Goal: Task Accomplishment & Management: Manage account settings

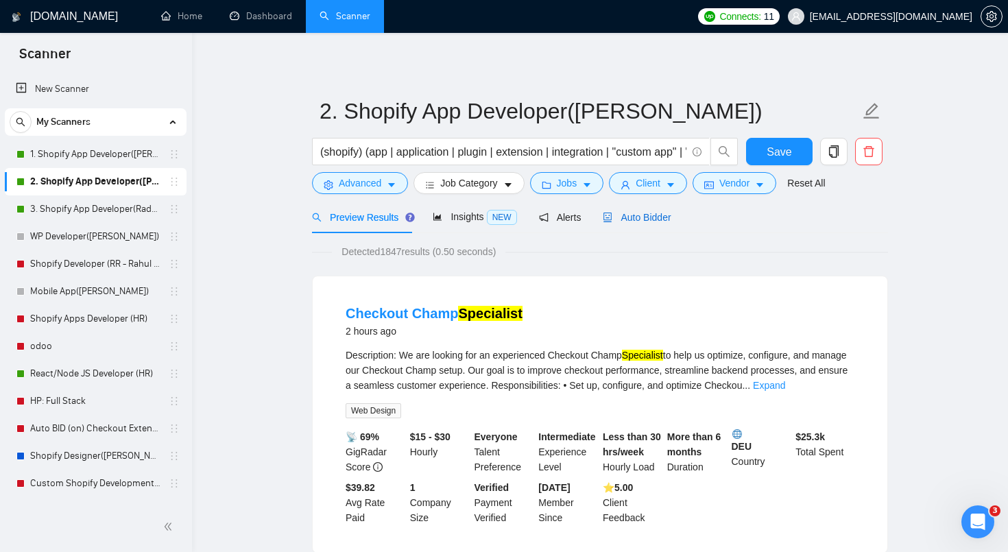
click at [635, 215] on span "Auto Bidder" at bounding box center [637, 217] width 68 height 11
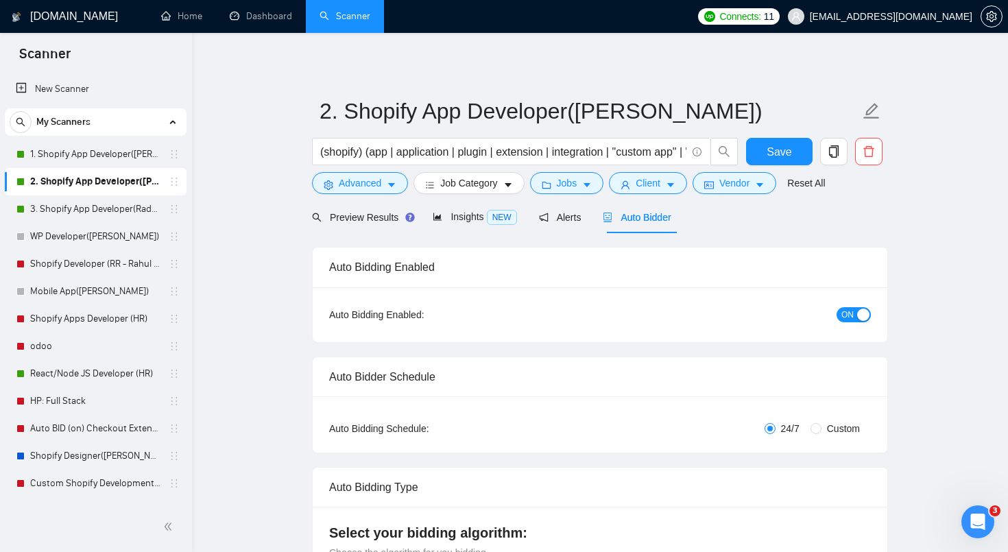
radio input "false"
radio input "true"
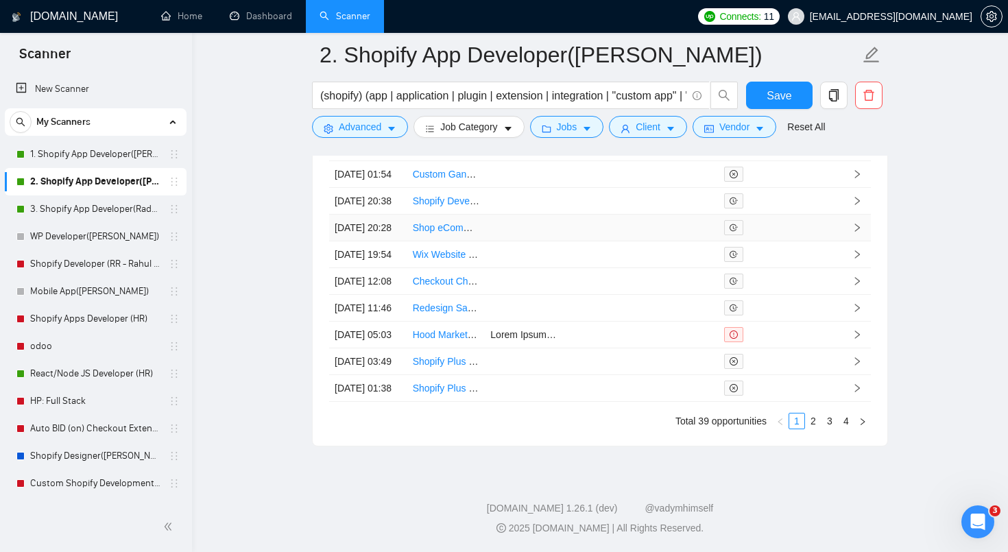
scroll to position [3862, 0]
click at [816, 429] on link "2" at bounding box center [813, 421] width 15 height 15
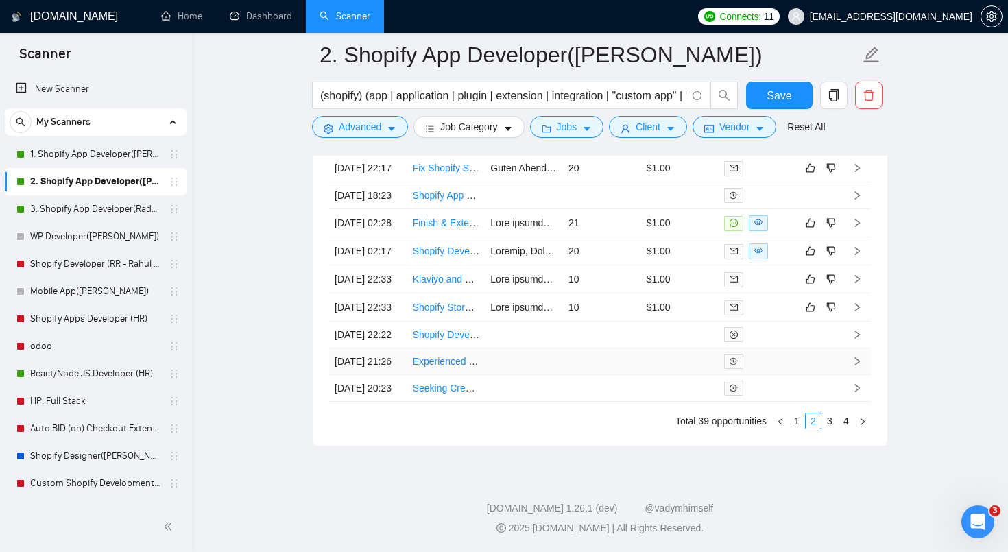
scroll to position [3821, 0]
click at [435, 228] on link "Finish & Extend Existing Vue/Nuxt Customizer for Cylindrical Cups & Bottles (Sh…" at bounding box center [619, 222] width 413 height 11
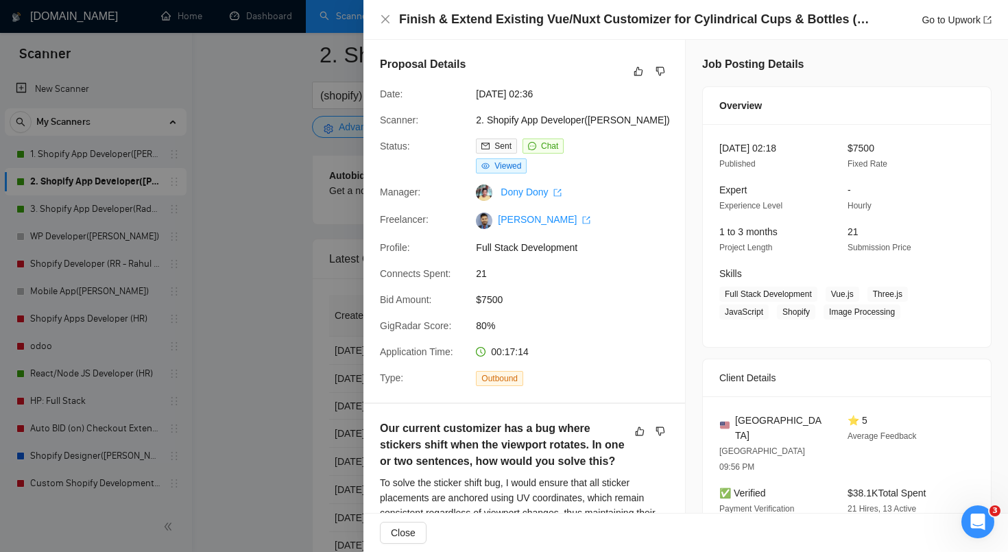
click at [595, 119] on span "2. Shopify App Developer([PERSON_NAME])" at bounding box center [579, 119] width 206 height 15
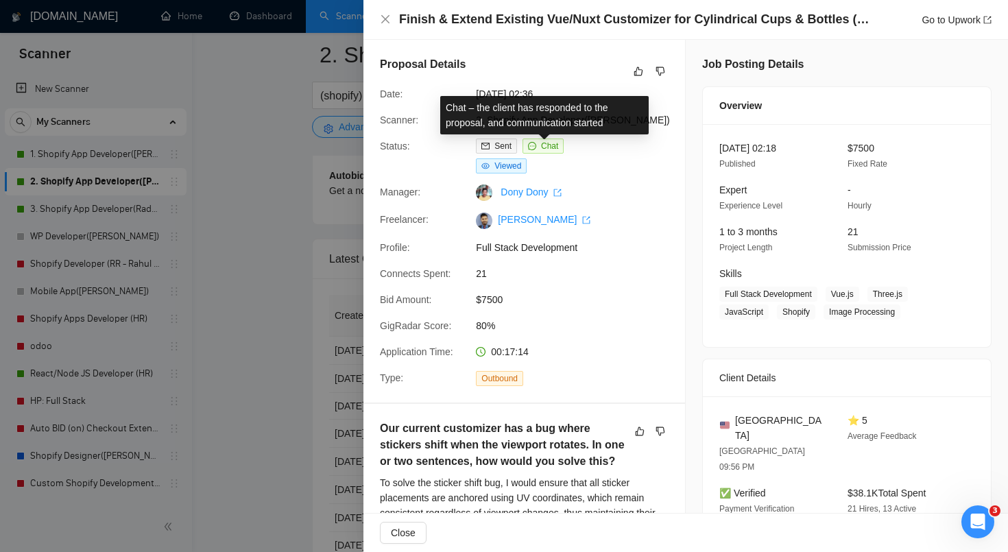
click at [551, 142] on span "Chat" at bounding box center [549, 146] width 17 height 10
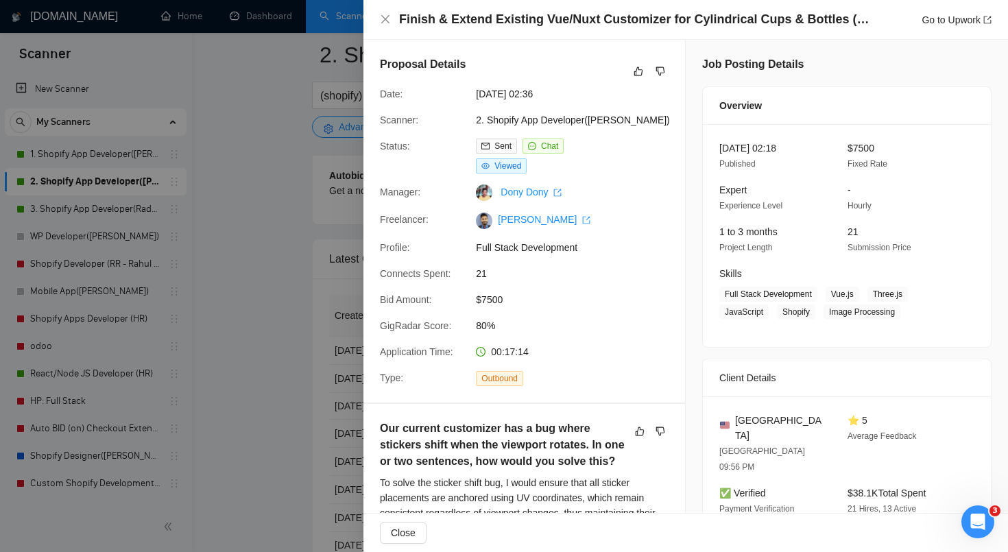
click at [269, 282] on div at bounding box center [504, 276] width 1008 height 552
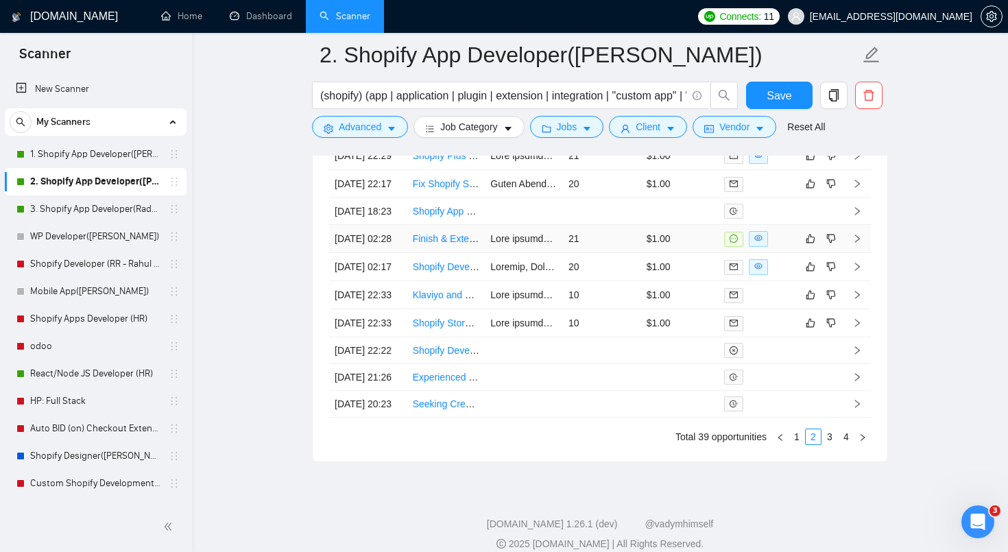
scroll to position [3917, 0]
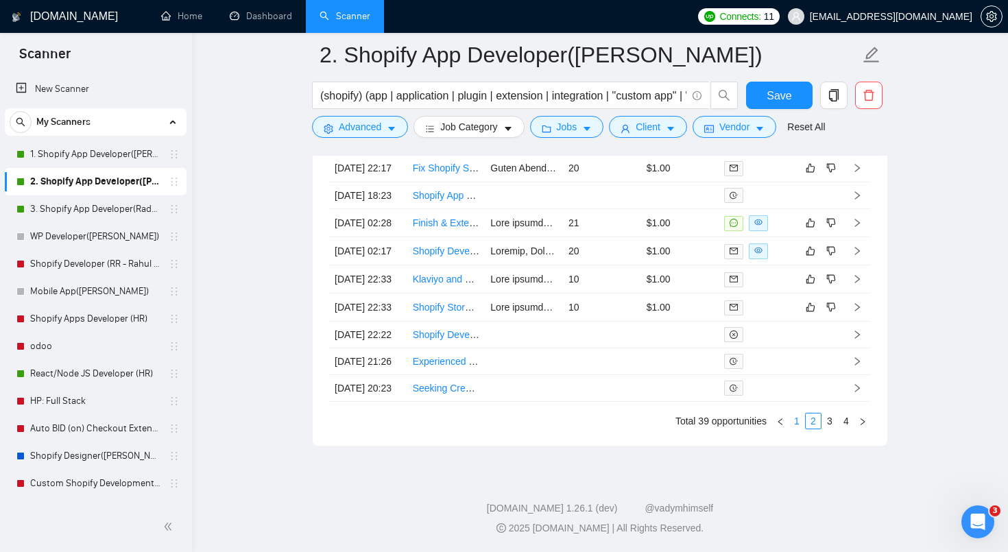
click at [795, 422] on link "1" at bounding box center [796, 421] width 15 height 15
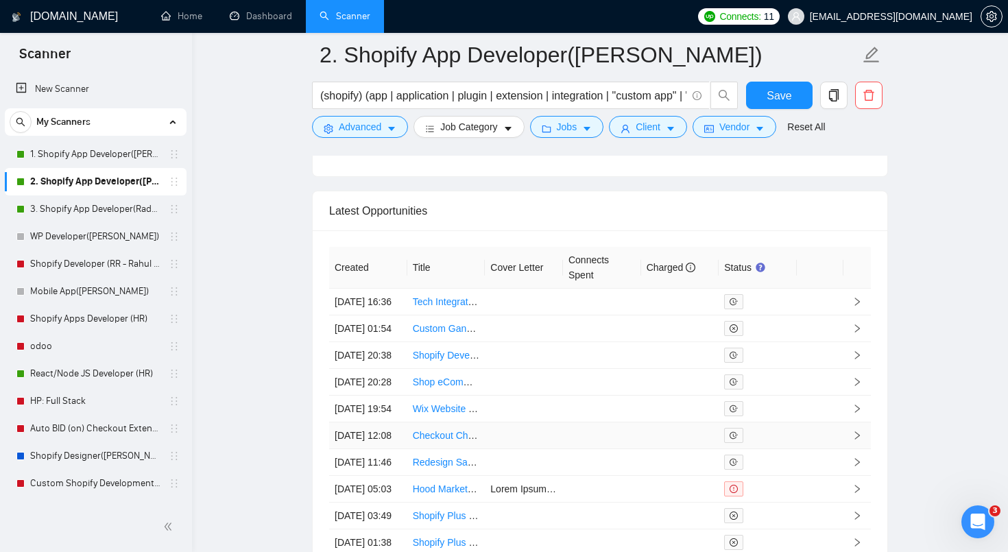
scroll to position [3567, 0]
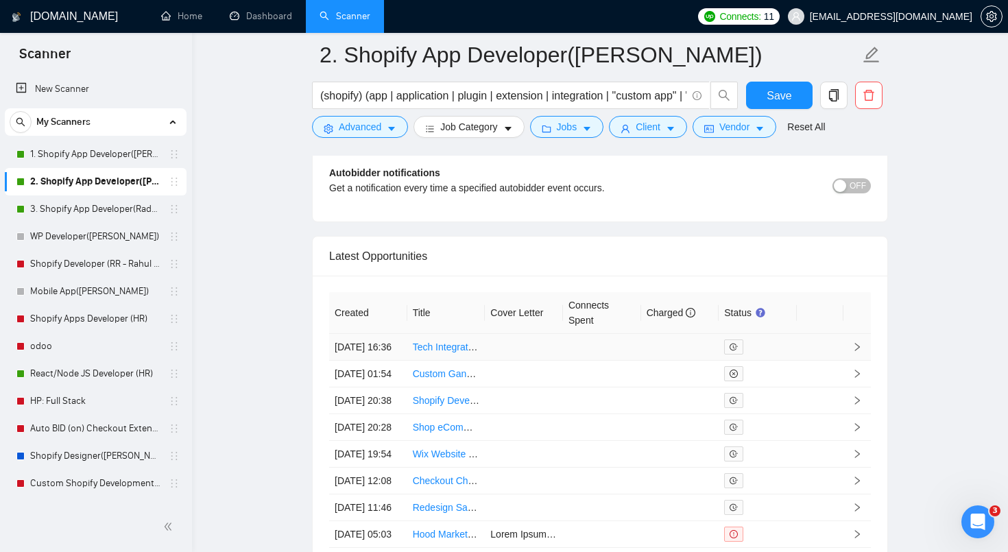
click at [459, 352] on link "Tech Integration Expert for Shopify and Automation Solutions" at bounding box center [542, 347] width 259 height 11
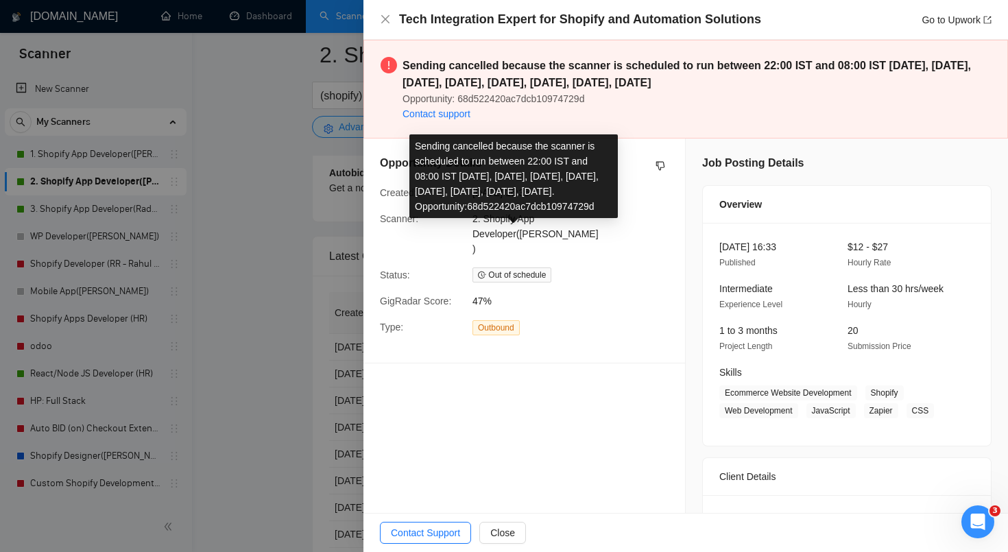
click at [514, 267] on span "Out of schedule" at bounding box center [511, 274] width 79 height 15
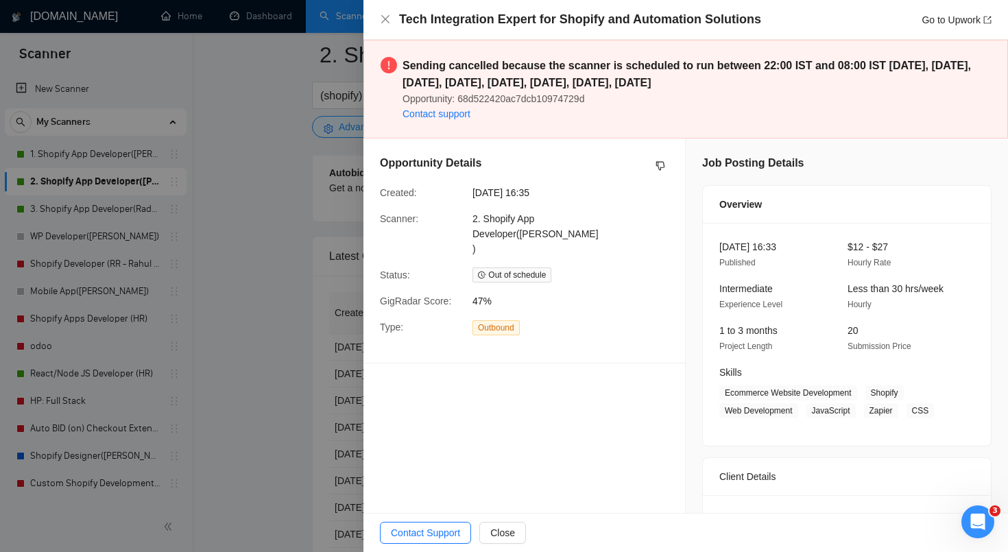
click at [333, 335] on div at bounding box center [504, 276] width 1008 height 552
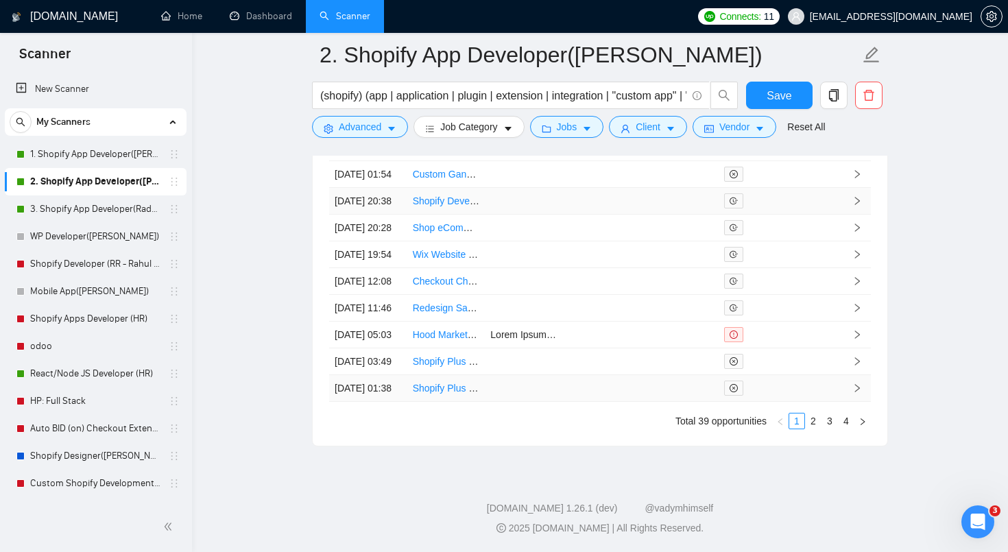
scroll to position [3868, 0]
click at [811, 429] on link "2" at bounding box center [813, 421] width 15 height 15
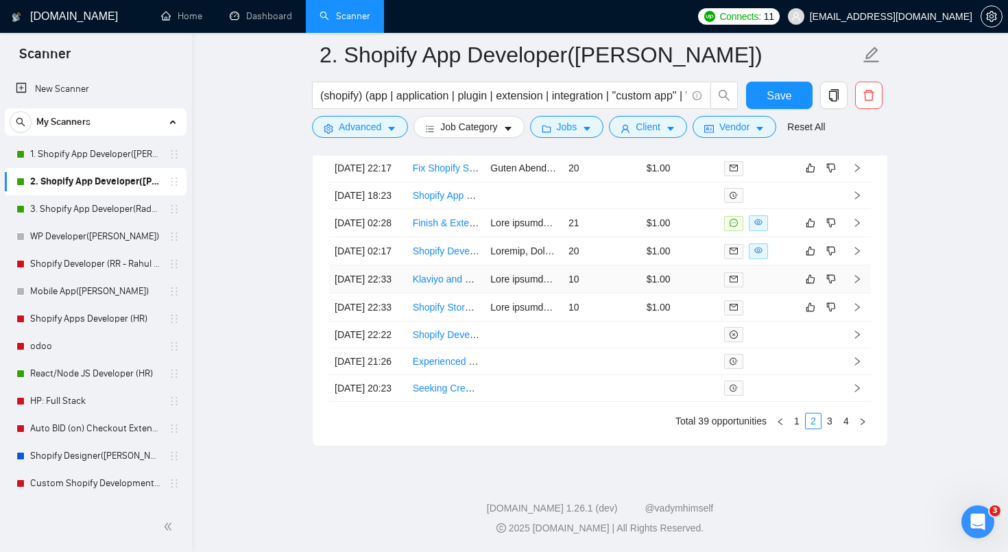
scroll to position [3863, 0]
click at [456, 217] on link "Finish & Extend Existing Vue/Nuxt Customizer for Cylindrical Cups & Bottles (Sh…" at bounding box center [619, 222] width 413 height 11
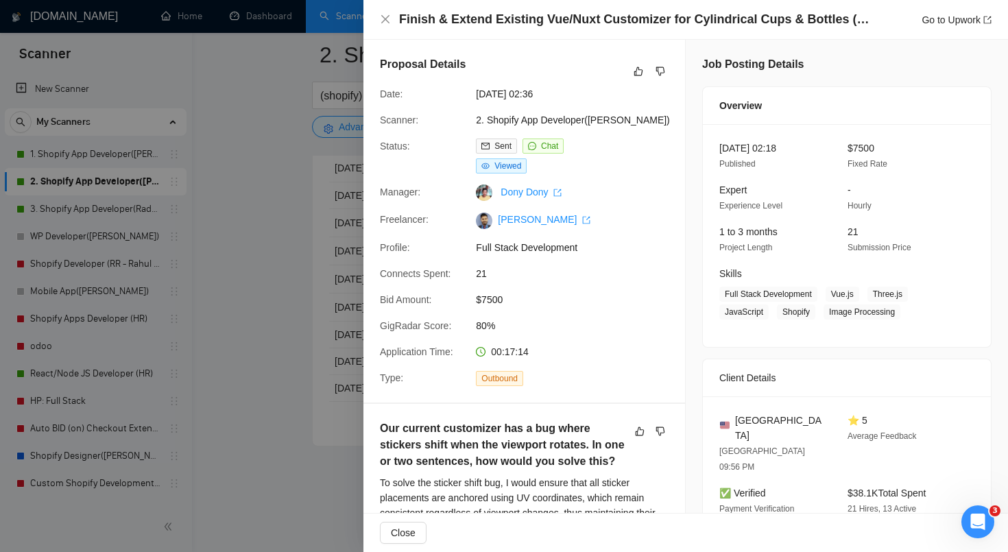
click at [206, 126] on div at bounding box center [504, 276] width 1008 height 552
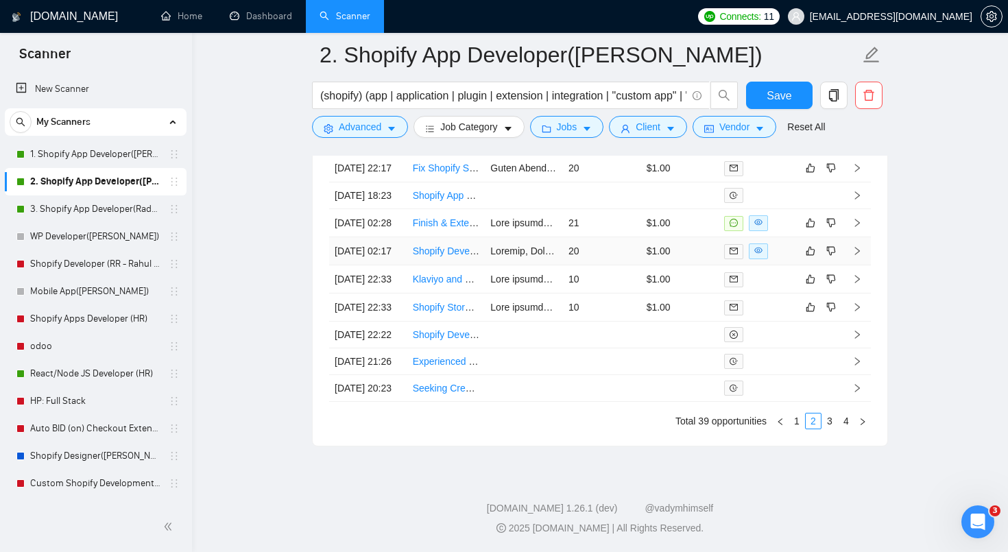
click at [441, 246] on link "Shopify Developer Needed for App Deployment and Frontend Customization" at bounding box center [575, 251] width 325 height 11
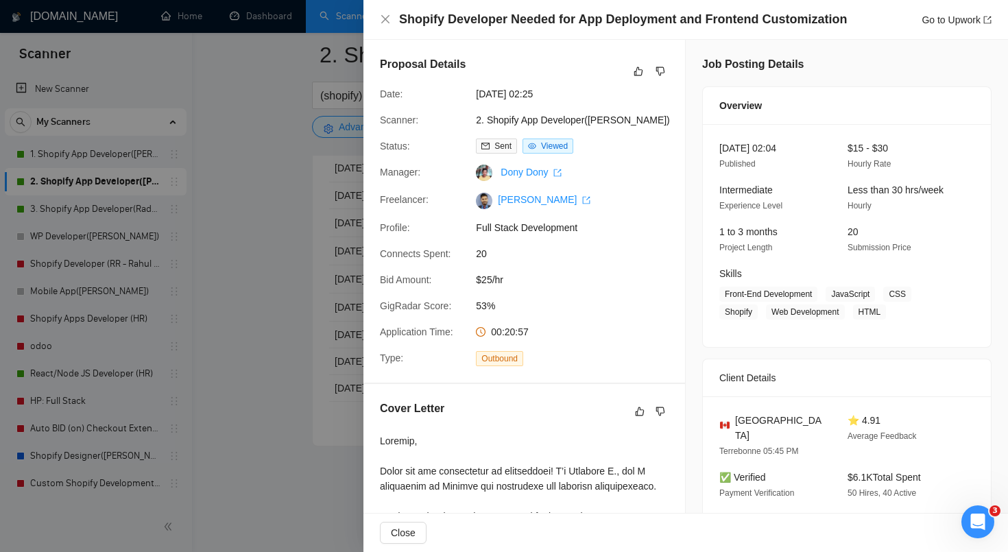
click at [488, 310] on span "53%" at bounding box center [579, 305] width 206 height 15
click at [520, 334] on span "00:20:57" at bounding box center [510, 331] width 38 height 11
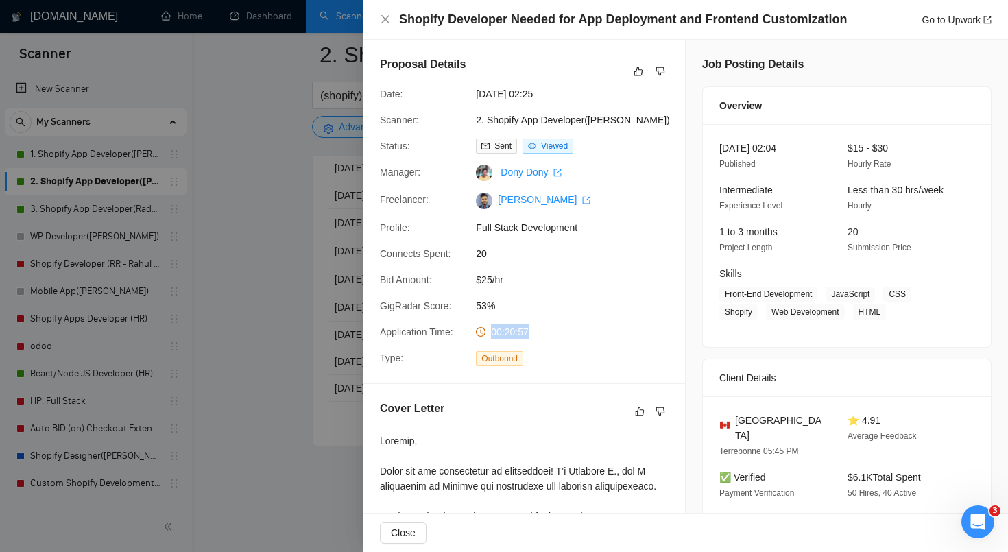
click at [520, 334] on span "00:20:57" at bounding box center [510, 331] width 38 height 11
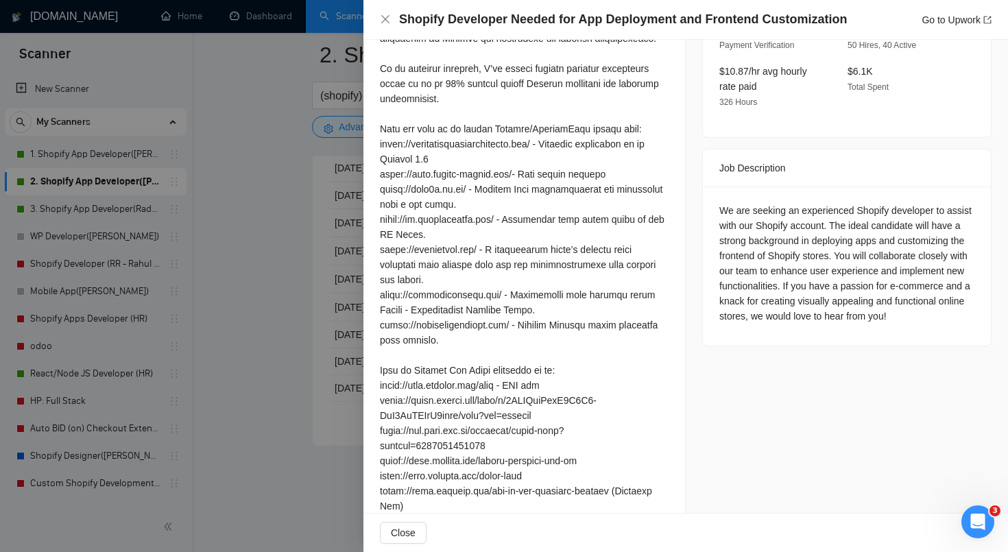
scroll to position [575, 0]
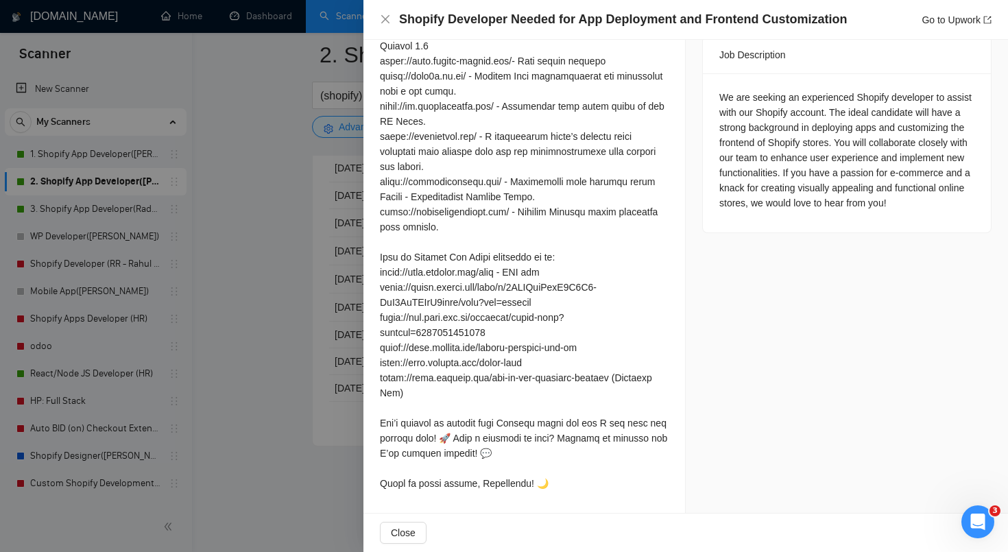
click at [272, 350] on div at bounding box center [504, 276] width 1008 height 552
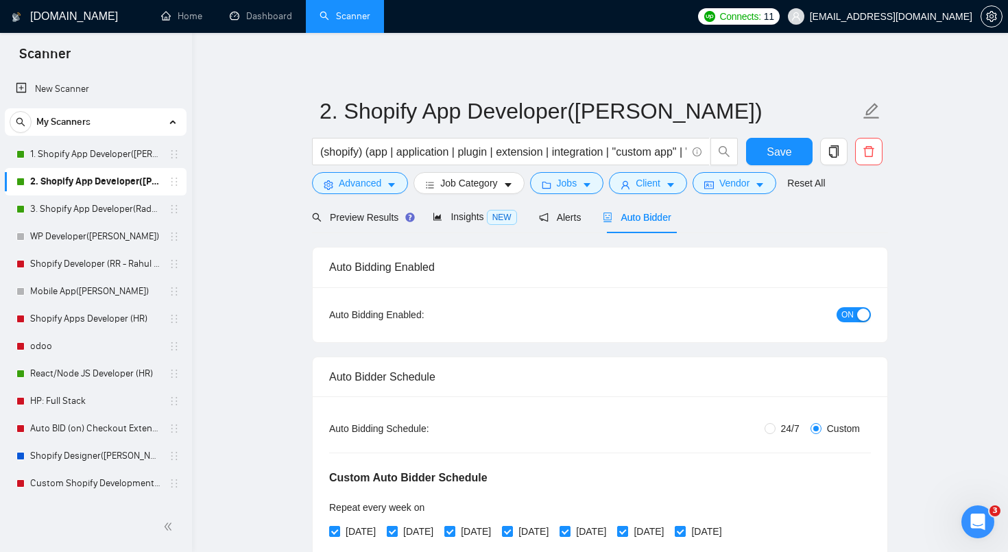
click at [404, 324] on div "Auto Bidding Enabled: ON" at bounding box center [600, 315] width 542 height 22
click at [404, 318] on div "Auto Bidding Enabled:" at bounding box center [419, 314] width 180 height 15
click at [365, 213] on span "Preview Results" at bounding box center [361, 217] width 99 height 11
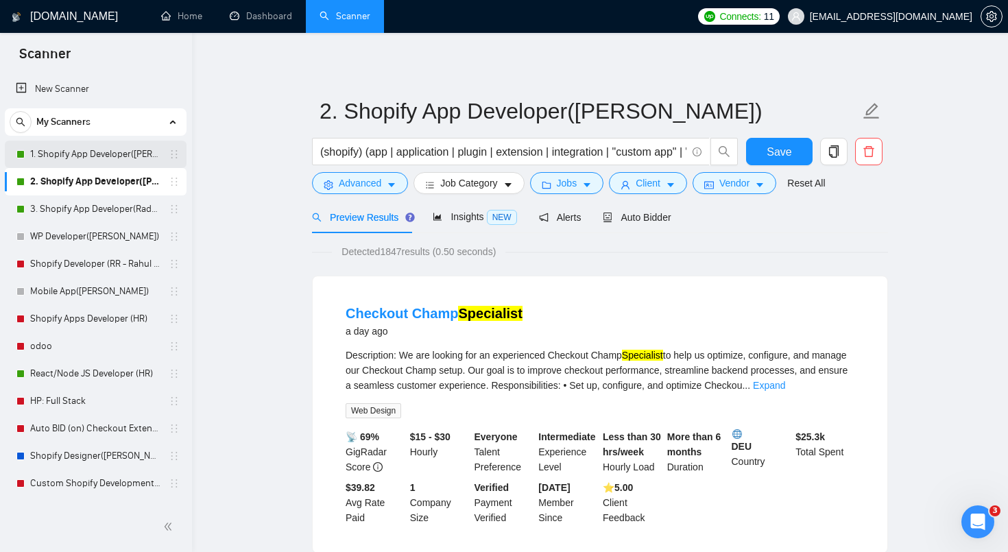
click at [115, 158] on link "1. Shopify App Developer([PERSON_NAME])" at bounding box center [95, 154] width 130 height 27
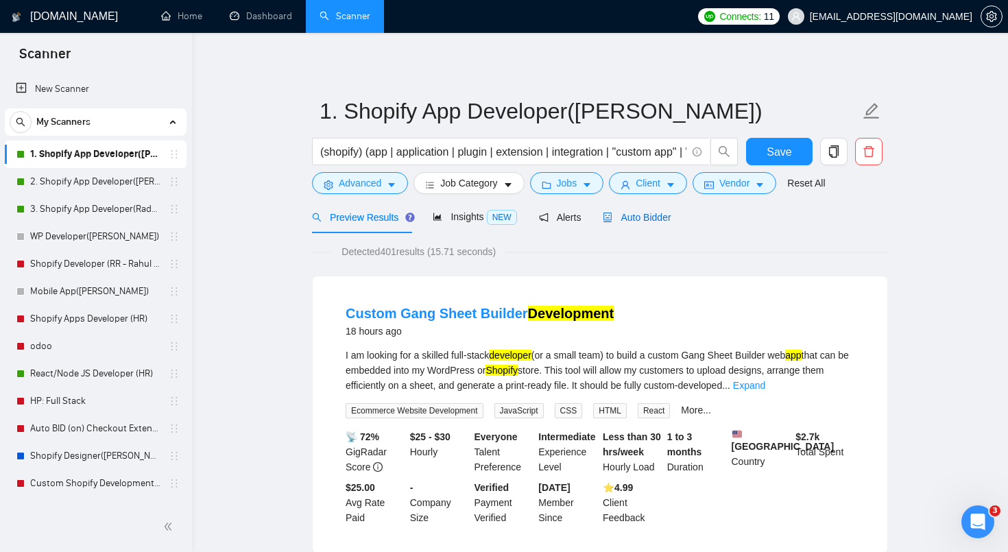
click at [655, 219] on span "Auto Bidder" at bounding box center [637, 217] width 68 height 11
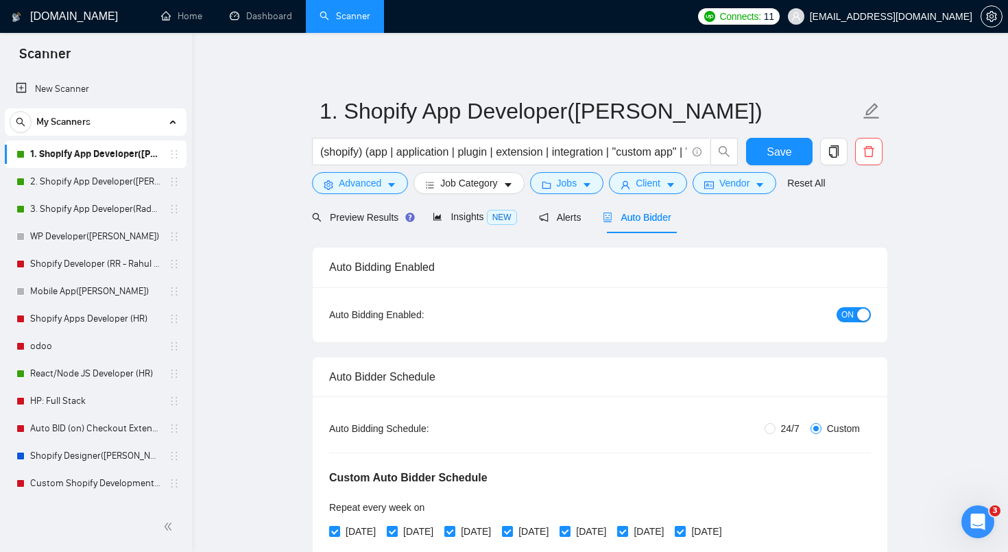
checkbox input "true"
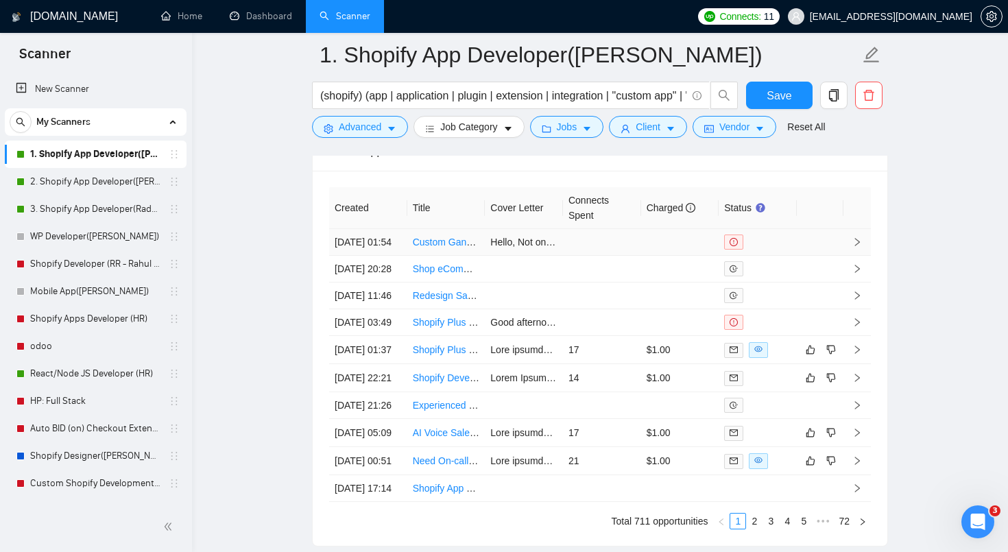
scroll to position [3865, 0]
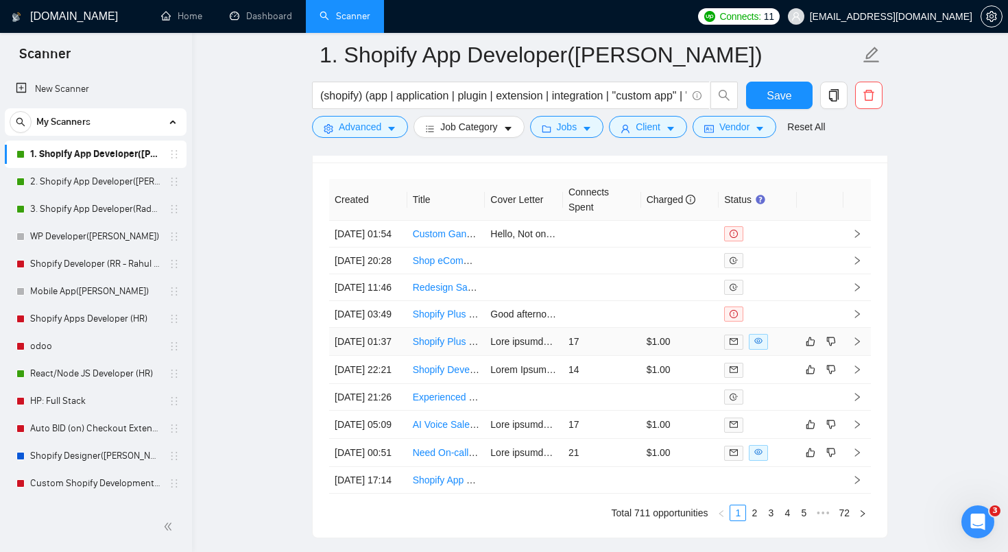
click at [448, 347] on link "Shopify Plus Development Agency – Rebuild Theme Codebase for Speed & SEO" at bounding box center [585, 341] width 345 height 11
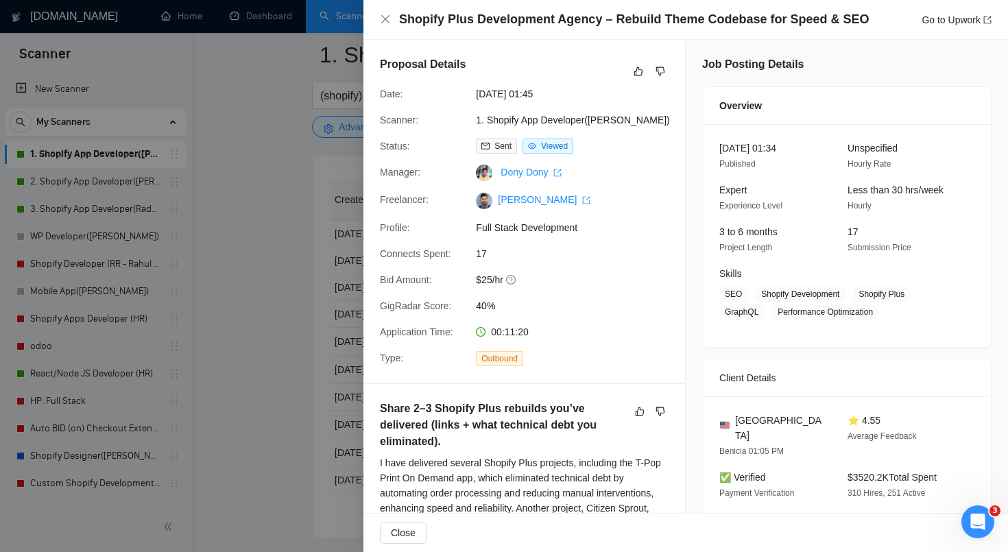
scroll to position [3837, 0]
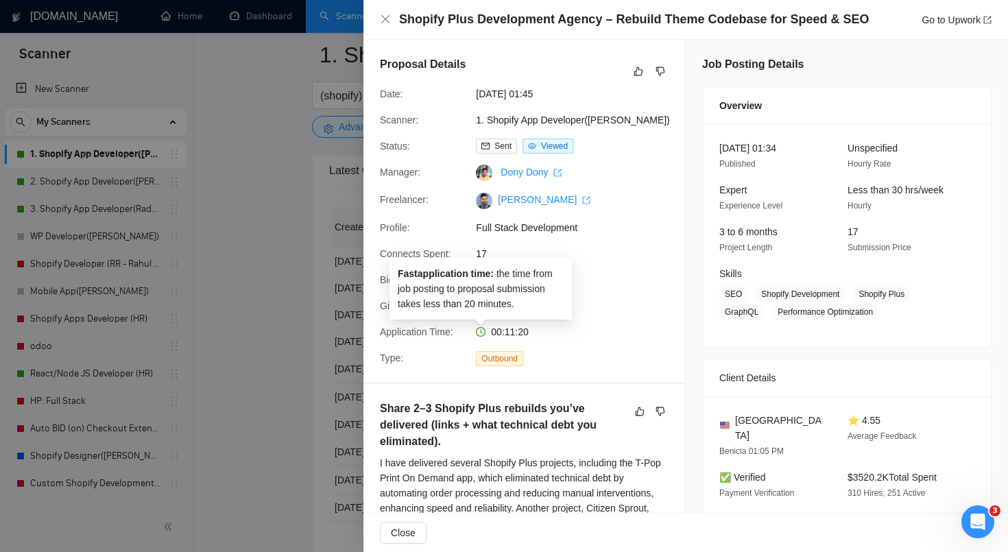
click at [261, 280] on div at bounding box center [504, 276] width 1008 height 552
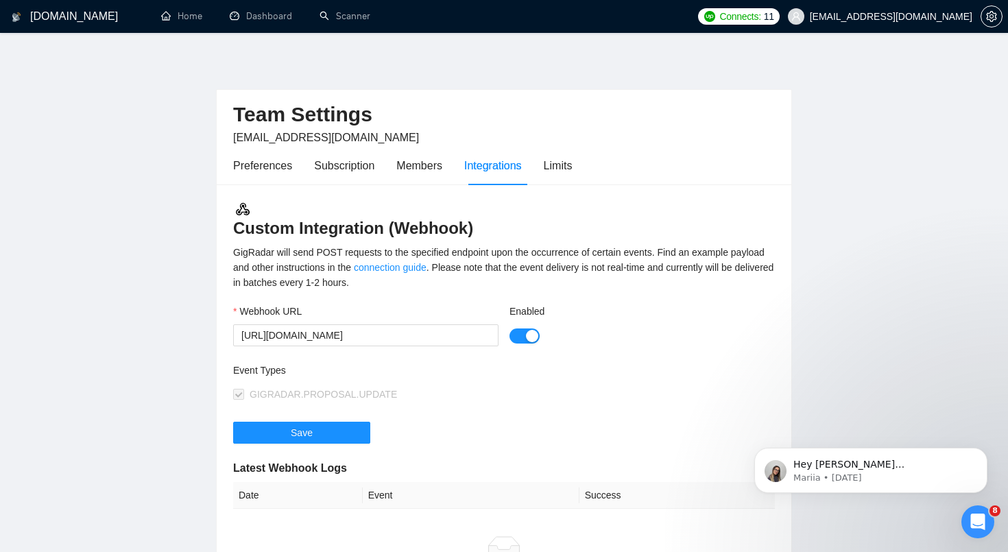
scroll to position [2, 0]
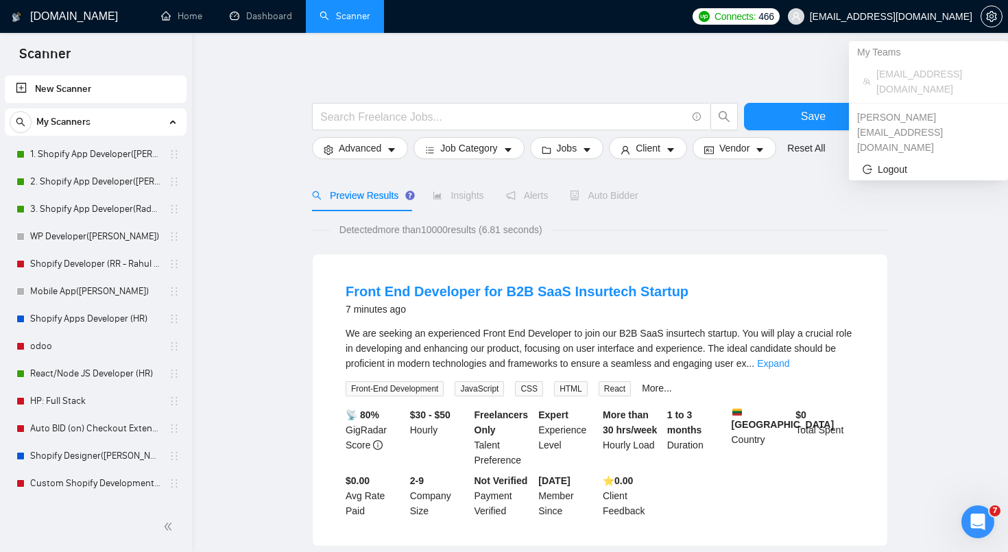
click at [962, 16] on span "[EMAIL_ADDRESS][DOMAIN_NAME]" at bounding box center [891, 16] width 163 height 0
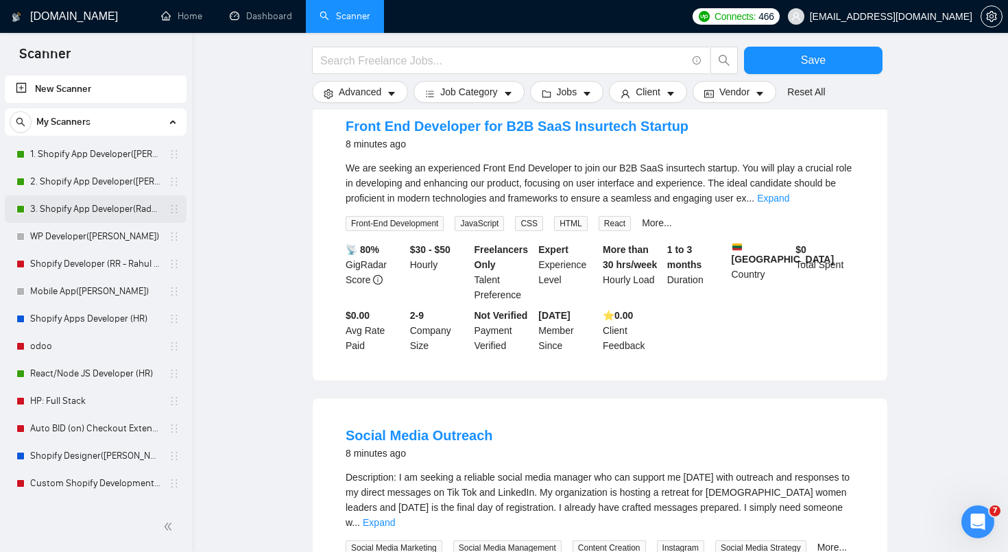
click at [115, 209] on link "3. Shopify App Developer(Radhika - TM)" at bounding box center [95, 208] width 130 height 27
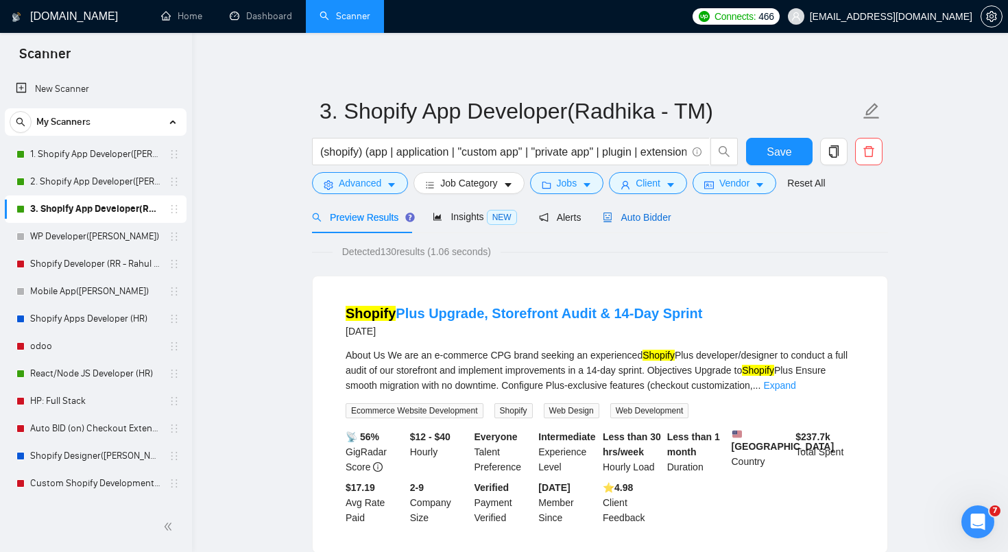
click at [638, 224] on div "Auto Bidder" at bounding box center [637, 217] width 68 height 15
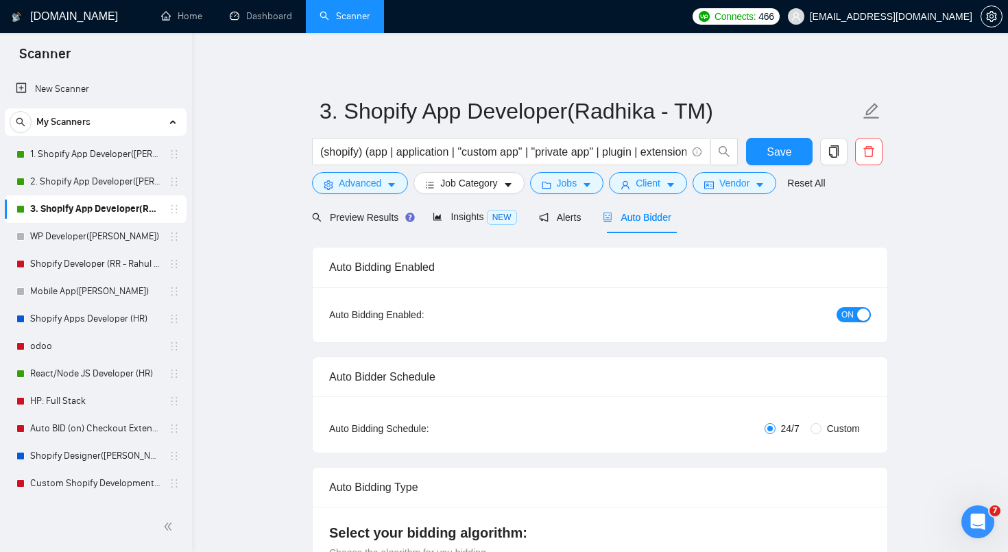
radio input "false"
radio input "true"
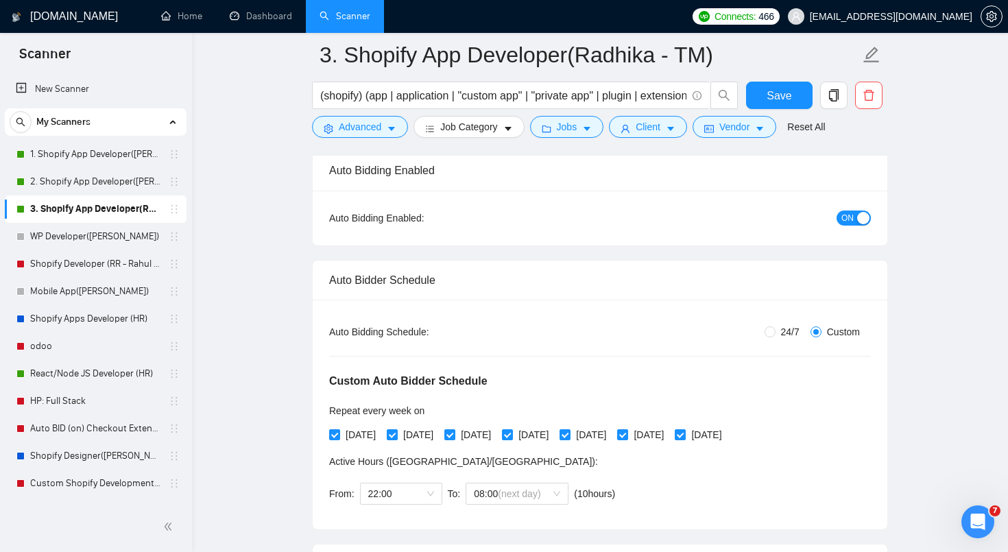
scroll to position [110, 0]
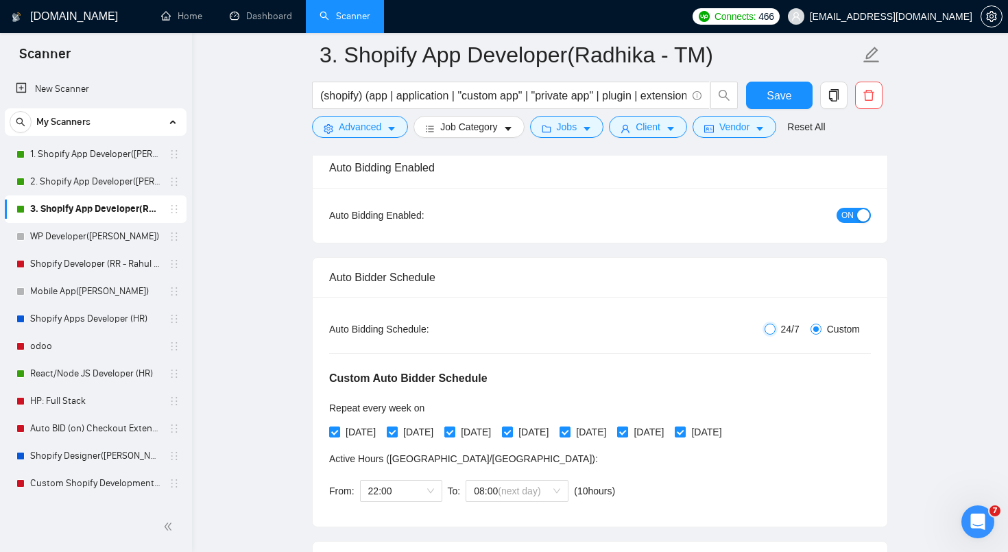
click at [765, 328] on input "24/7" at bounding box center [770, 329] width 11 height 11
radio input "true"
radio input "false"
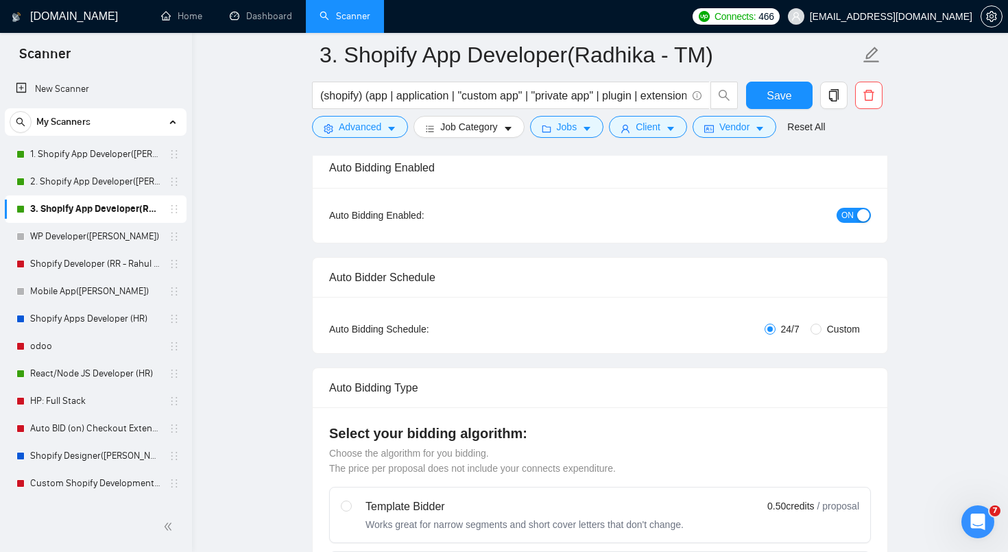
click at [793, 82] on div "Save" at bounding box center [779, 99] width 72 height 34
click at [780, 96] on span "Save" at bounding box center [779, 95] width 25 height 17
click at [97, 185] on link "2. Shopify App Developer([PERSON_NAME])" at bounding box center [95, 181] width 130 height 27
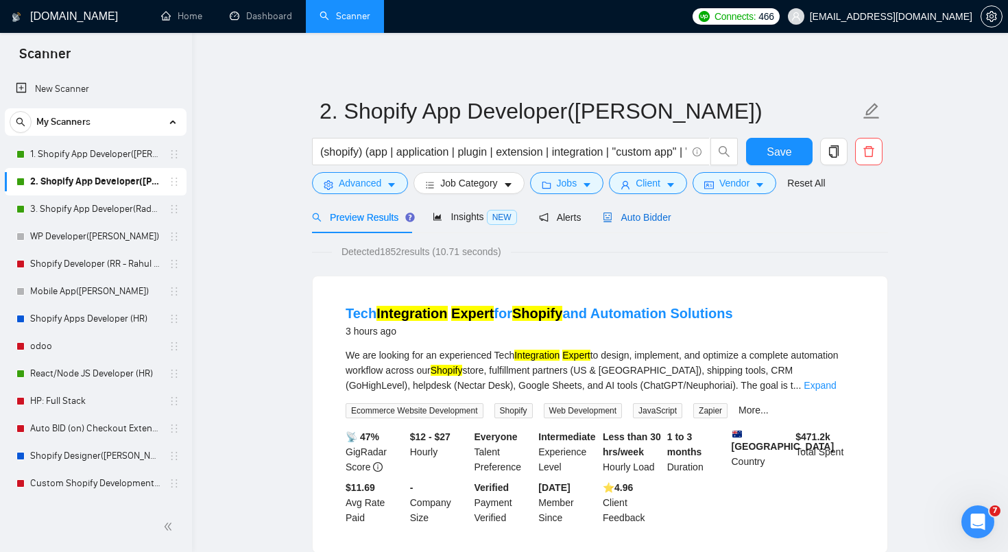
click at [664, 213] on span "Auto Bidder" at bounding box center [637, 217] width 68 height 11
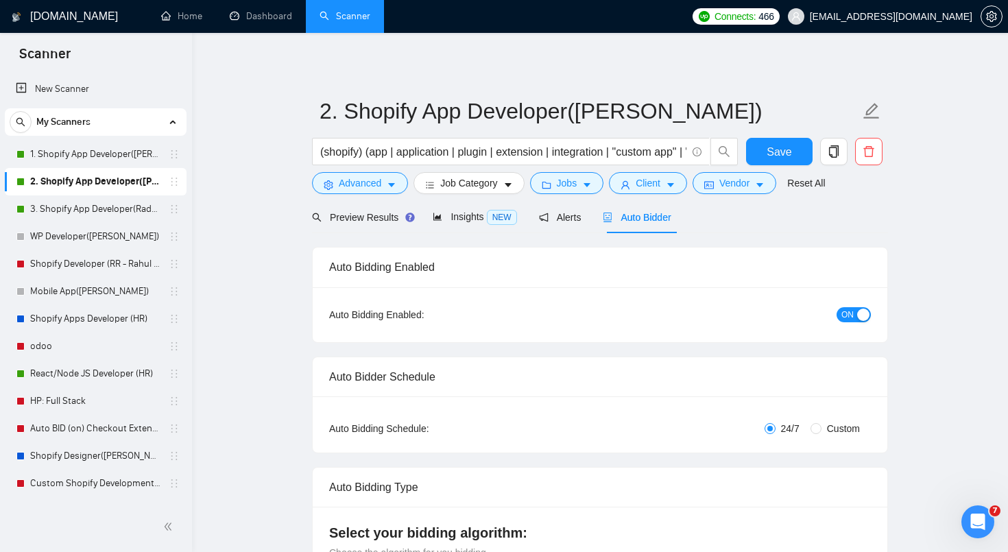
radio input "false"
radio input "true"
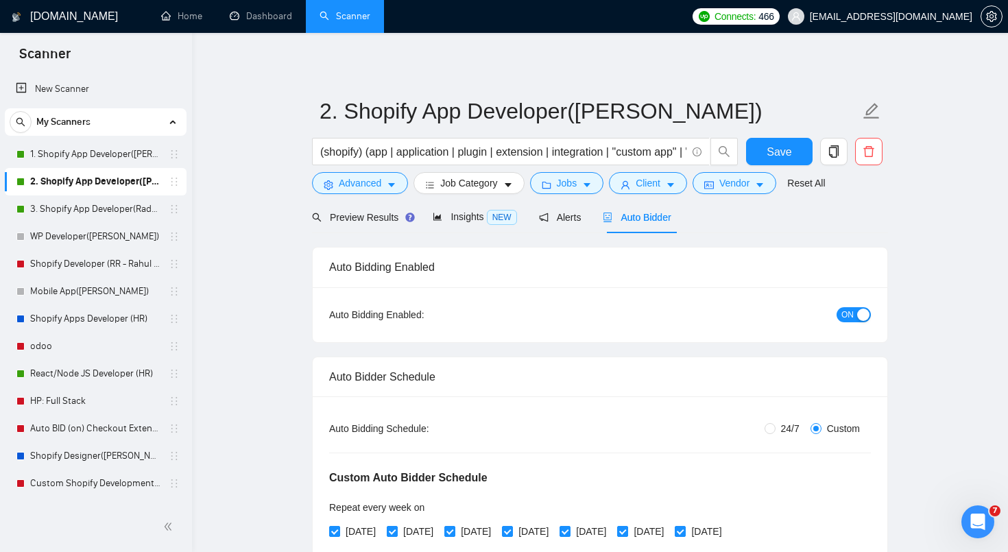
click at [853, 311] on span "ON" at bounding box center [847, 314] width 12 height 15
click at [129, 160] on link "1. Shopify App Developer([PERSON_NAME])" at bounding box center [95, 154] width 130 height 27
click at [765, 150] on button "Save" at bounding box center [779, 151] width 67 height 27
click at [109, 154] on link "1. Shopify App Developer([PERSON_NAME])" at bounding box center [95, 154] width 130 height 27
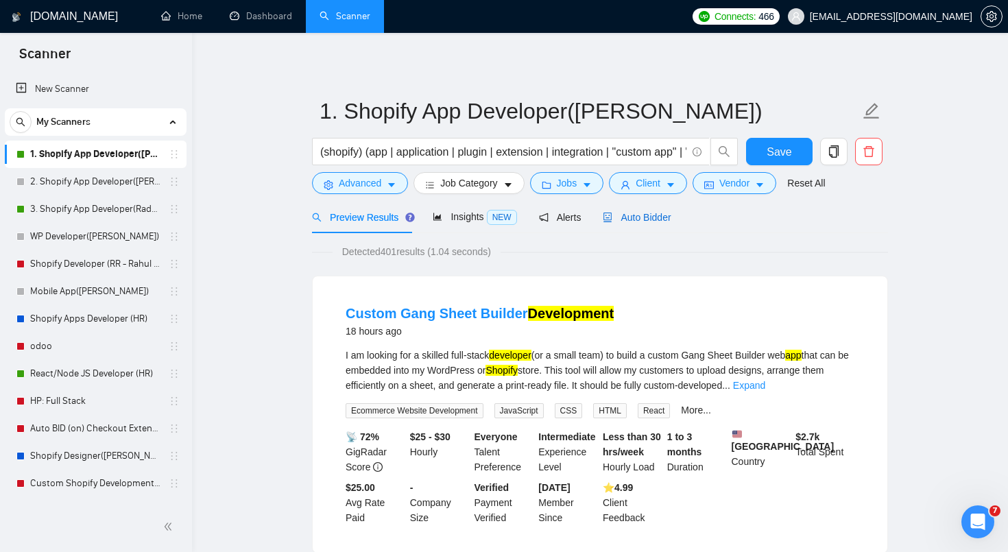
click at [669, 224] on div "Auto Bidder" at bounding box center [637, 217] width 68 height 15
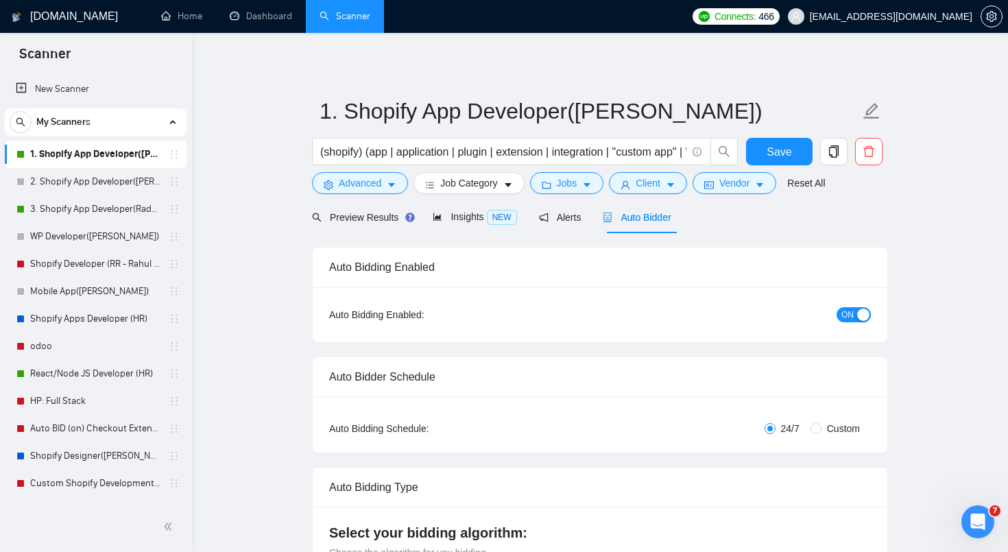
radio input "false"
radio input "true"
checkbox input "true"
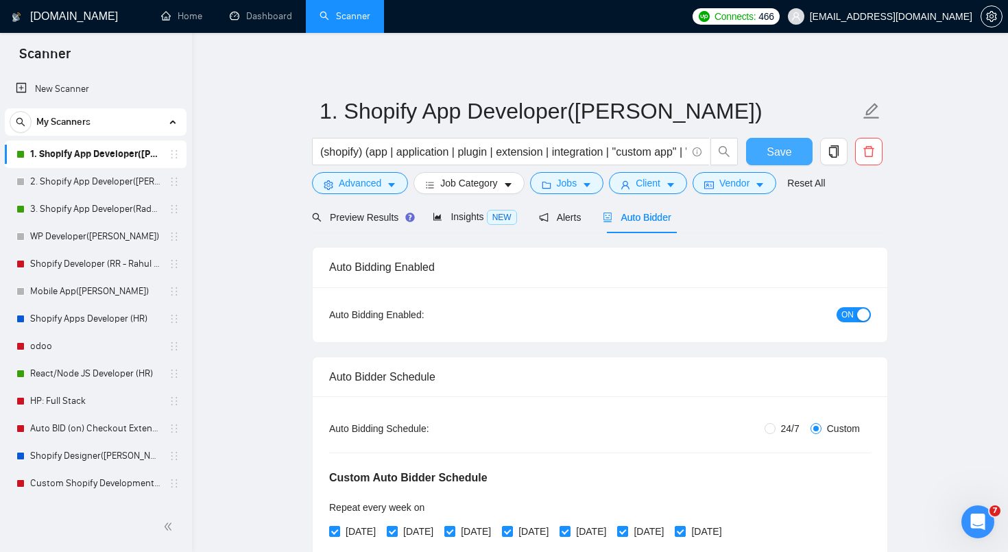
click at [790, 159] on span "Save" at bounding box center [779, 151] width 25 height 17
